Goal: Entertainment & Leisure: Consume media (video, audio)

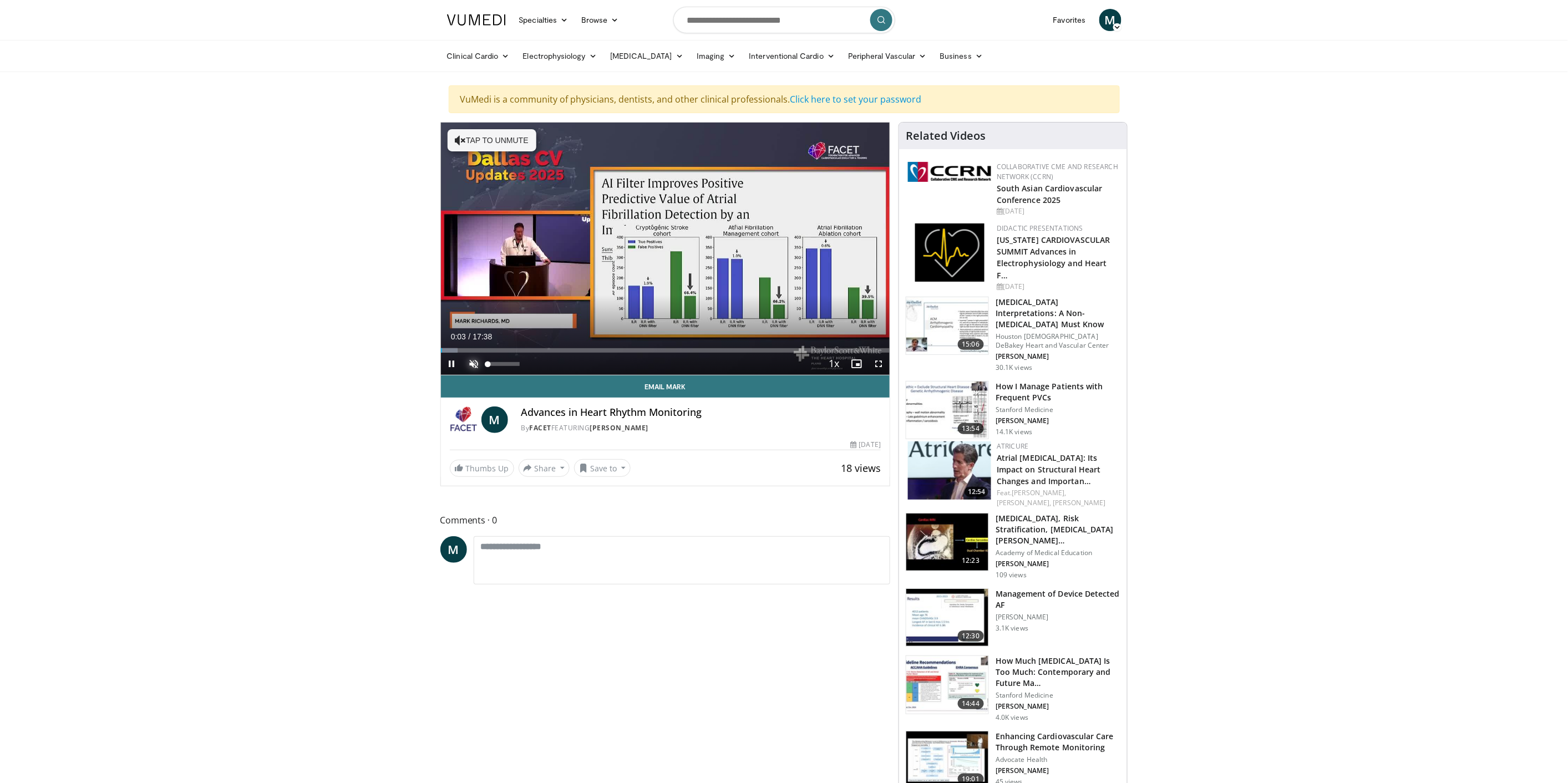
click at [472, 363] on span "Video Player" at bounding box center [474, 364] width 22 height 22
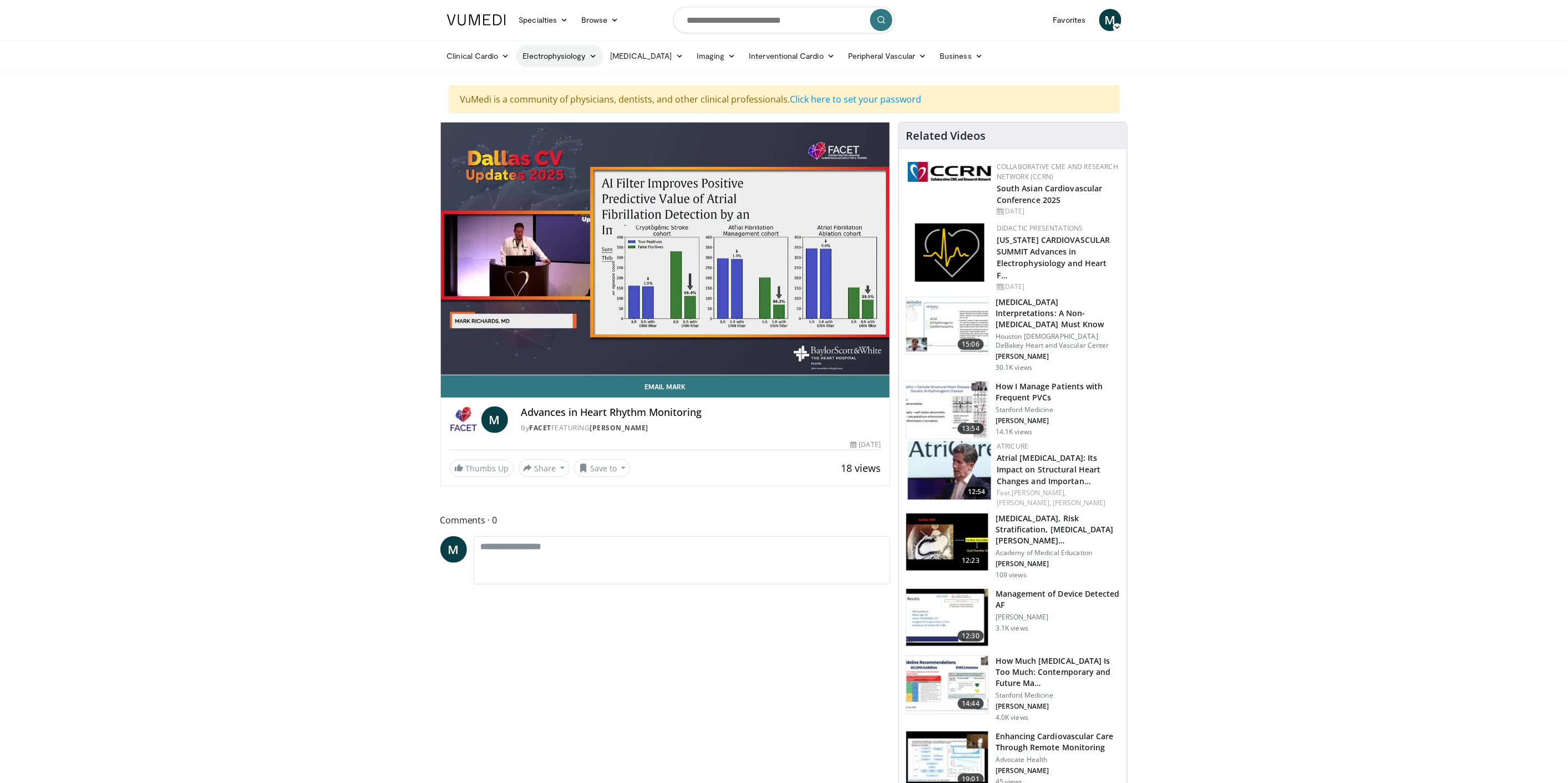
click at [589, 58] on icon at bounding box center [593, 56] width 8 height 8
click at [589, 58] on icon at bounding box center [593, 56] width 8 height 8
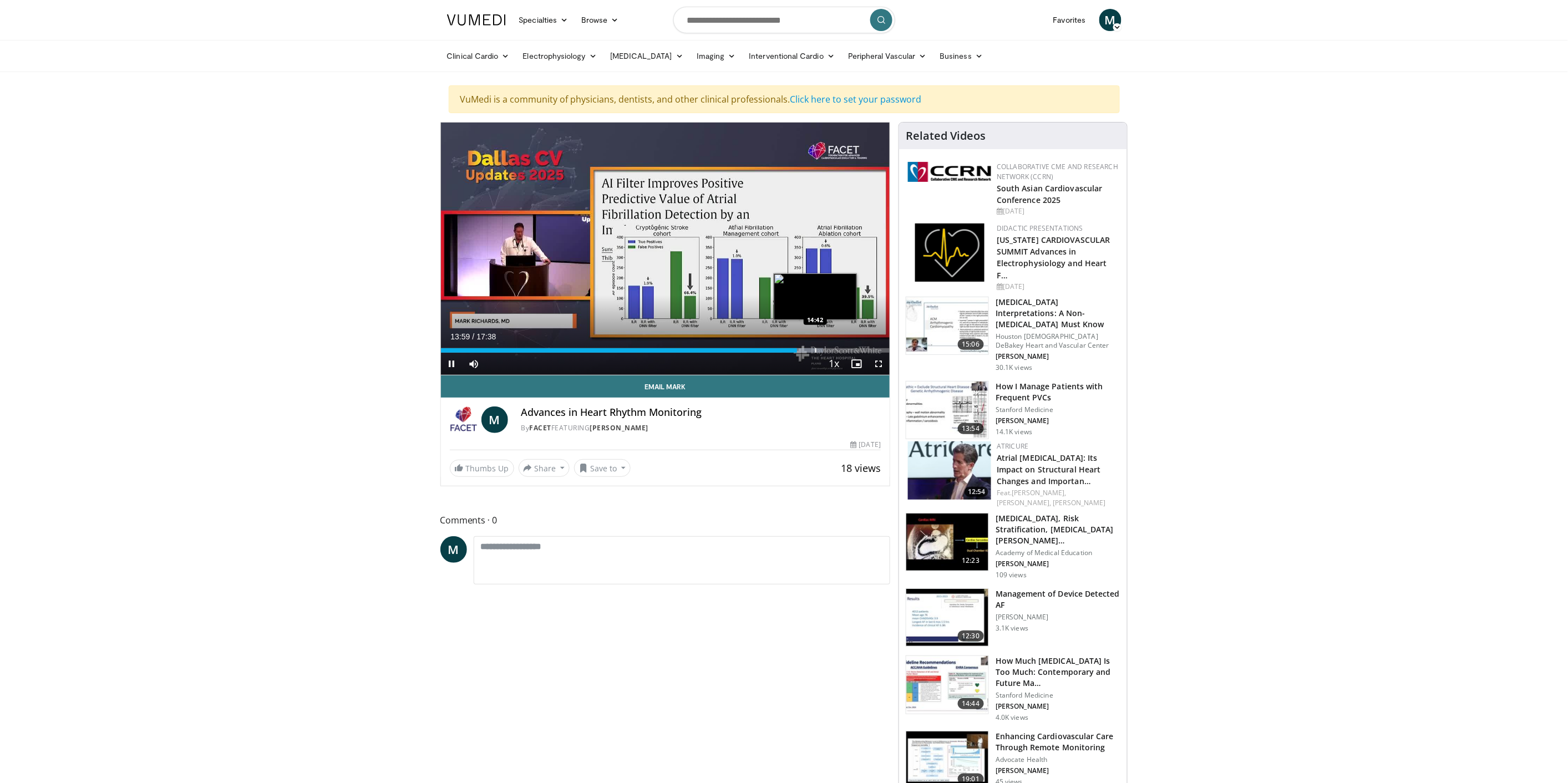
click at [816, 347] on div "Loaded : 85.15% 13:59 14:42" at bounding box center [665, 347] width 449 height 10
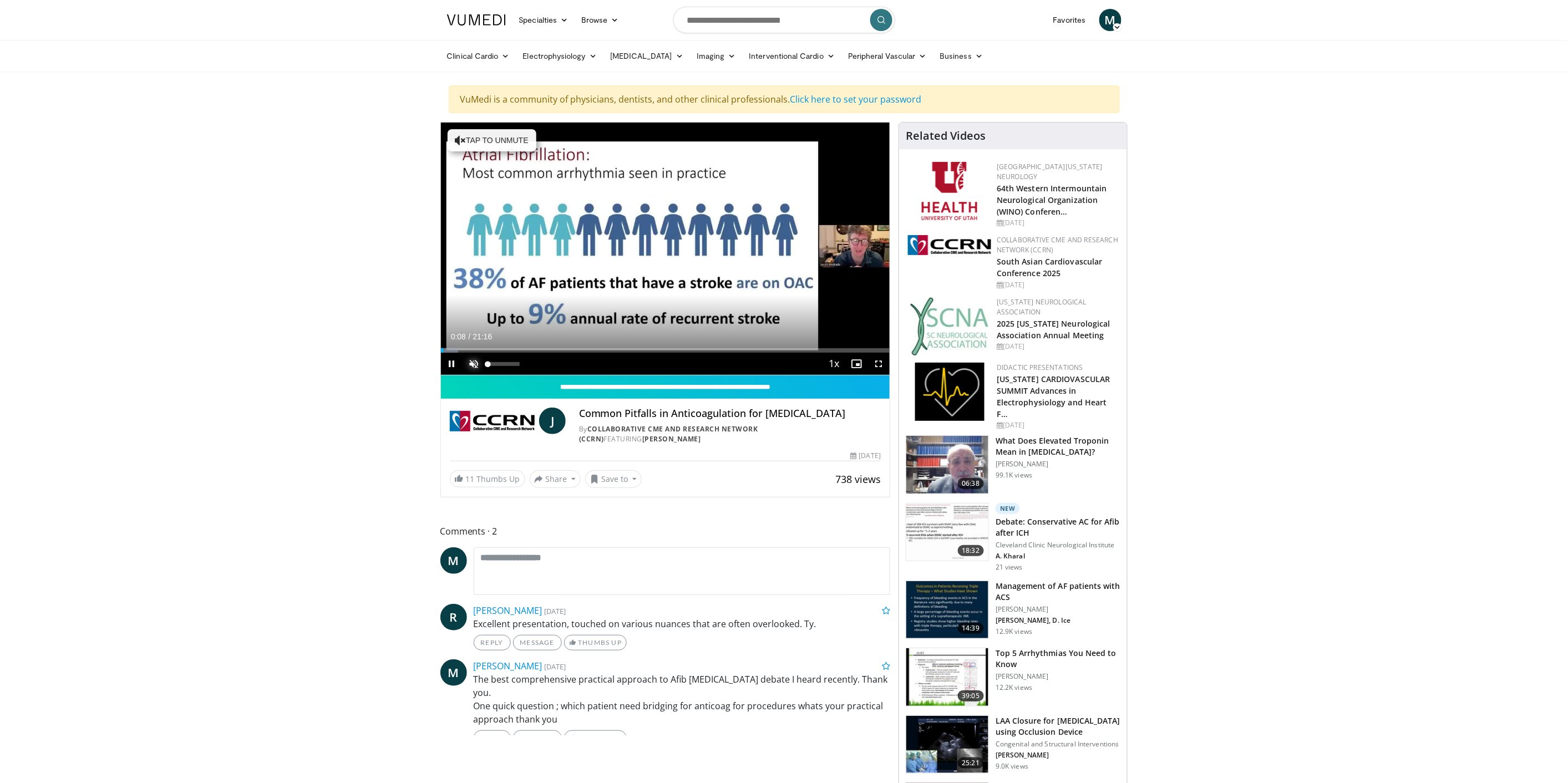
click at [473, 366] on span "Video Player" at bounding box center [474, 364] width 22 height 22
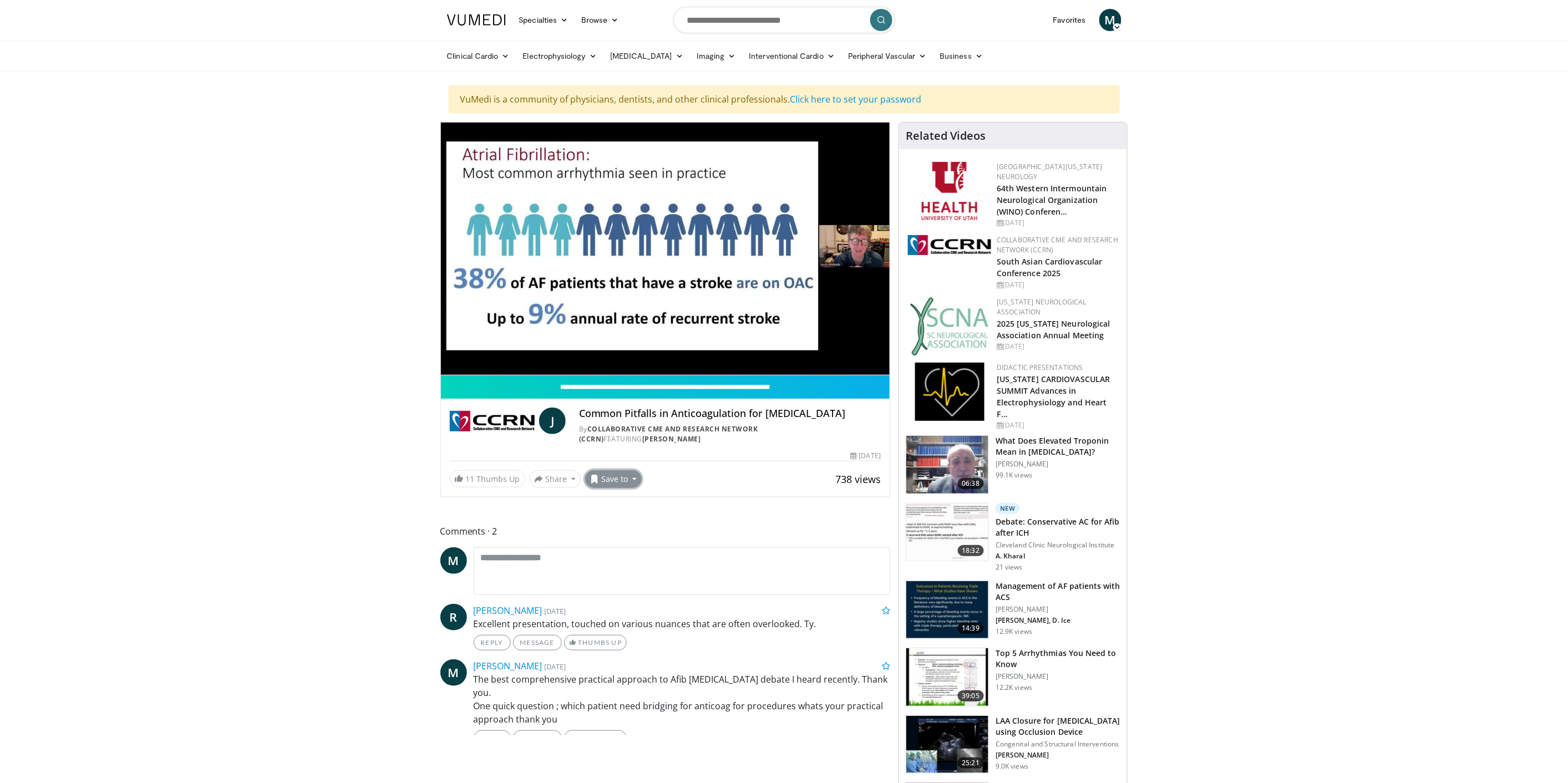
click at [628, 478] on button "Save to" at bounding box center [613, 479] width 57 height 18
click at [635, 499] on span "Add to Favorites" at bounding box center [633, 503] width 68 height 12
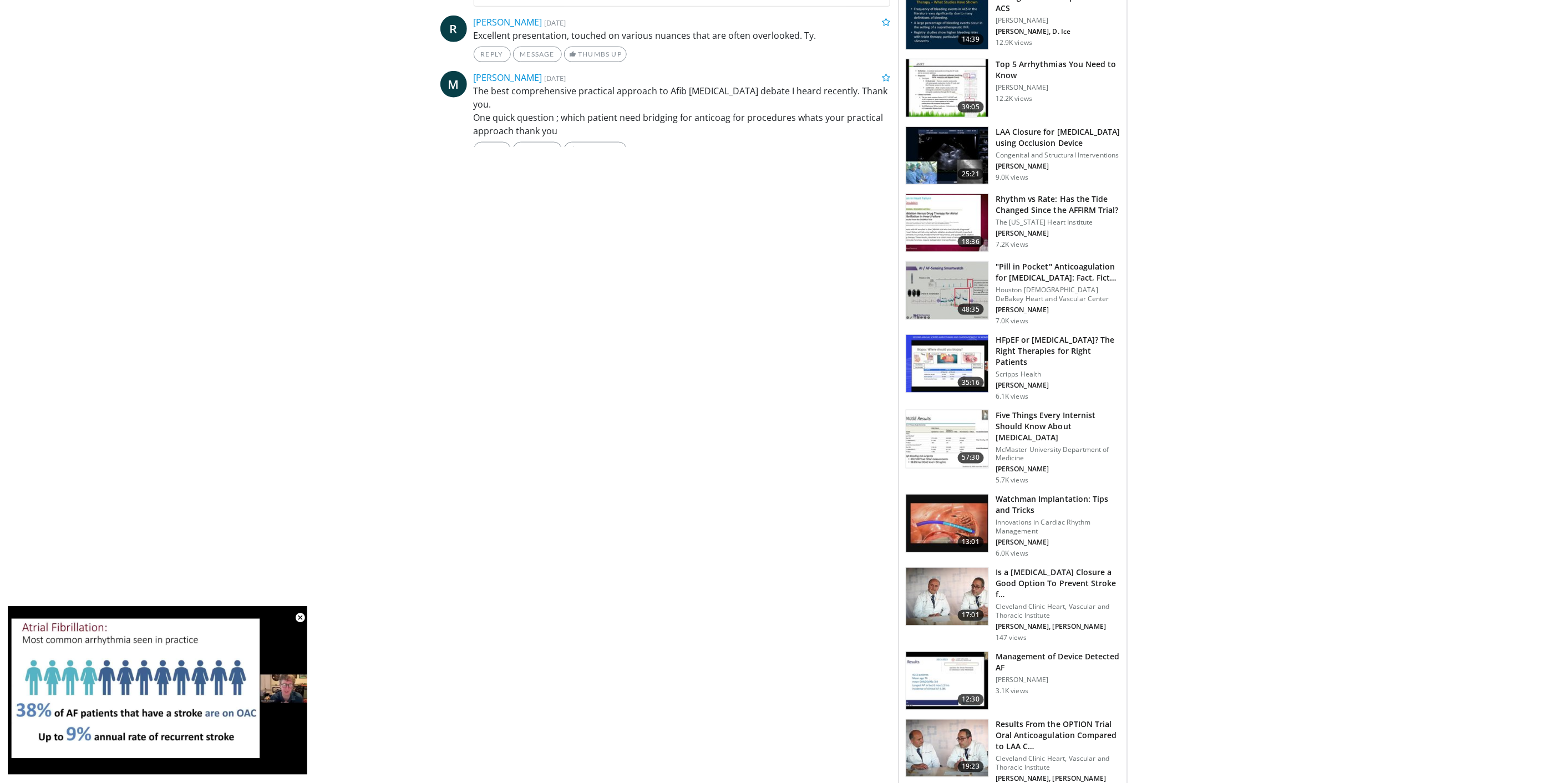
scroll to position [554, 0]
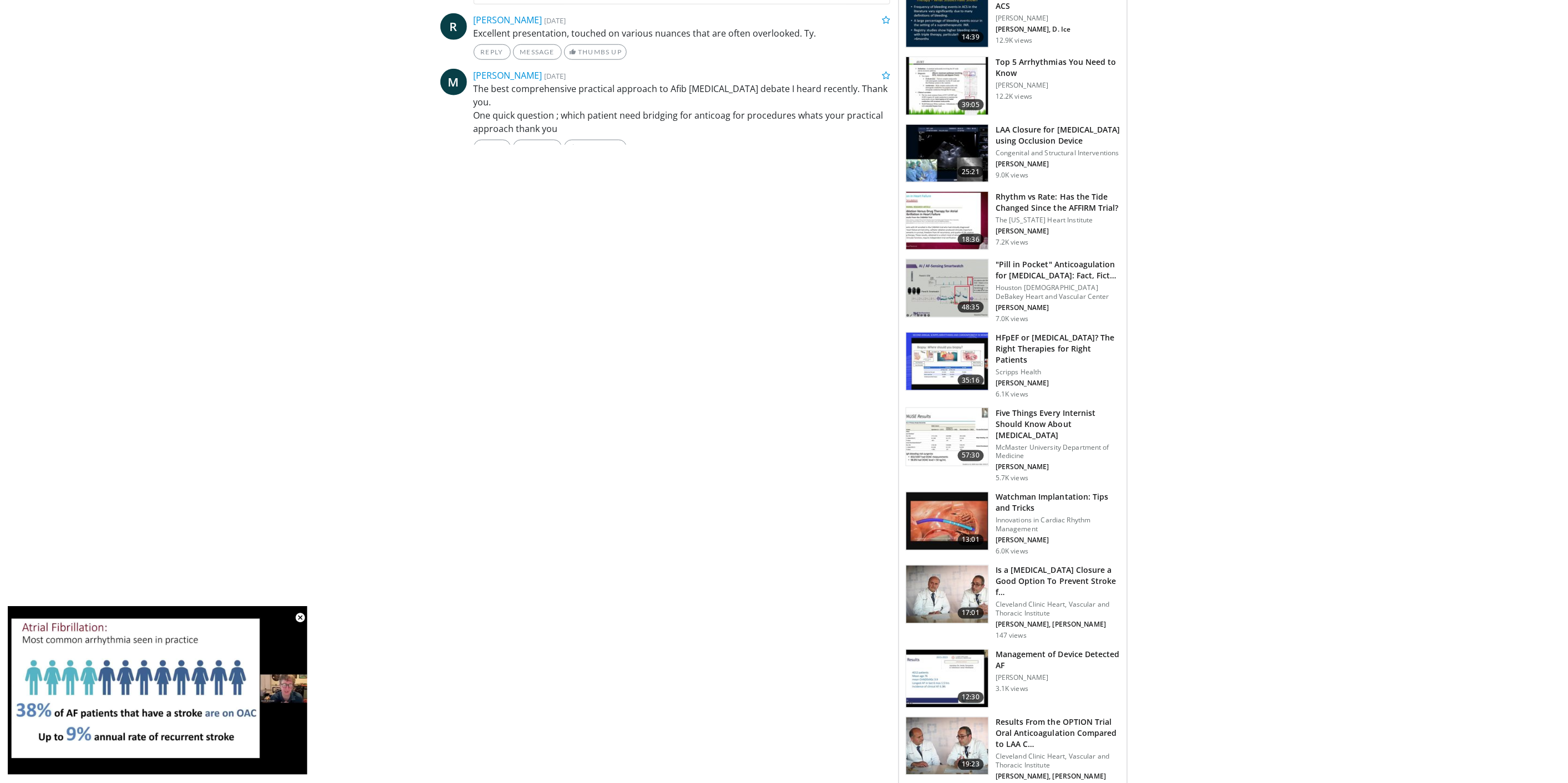
click at [971, 508] on img at bounding box center [947, 521] width 82 height 58
